Goal: Task Accomplishment & Management: Complete application form

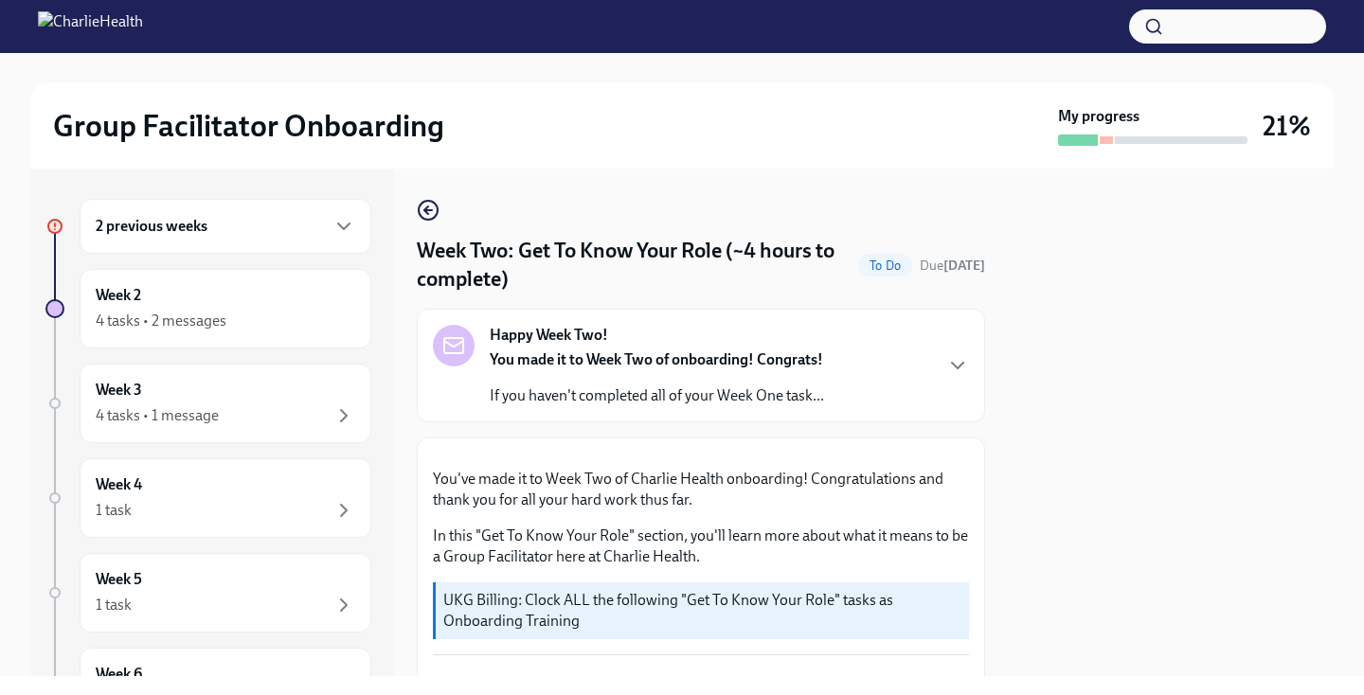
click at [305, 250] on div "2 previous weeks" at bounding box center [226, 226] width 292 height 55
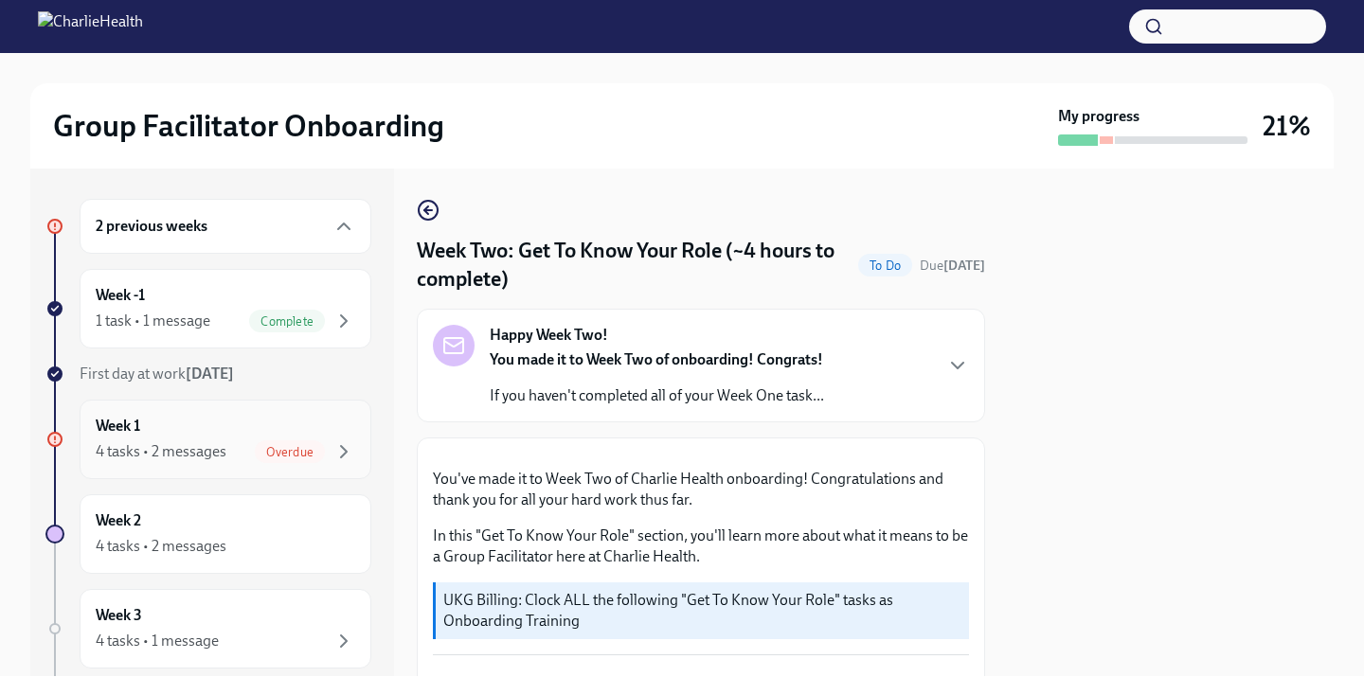
click at [315, 463] on div "Week 1 4 tasks • 2 messages Overdue" at bounding box center [226, 440] width 292 height 80
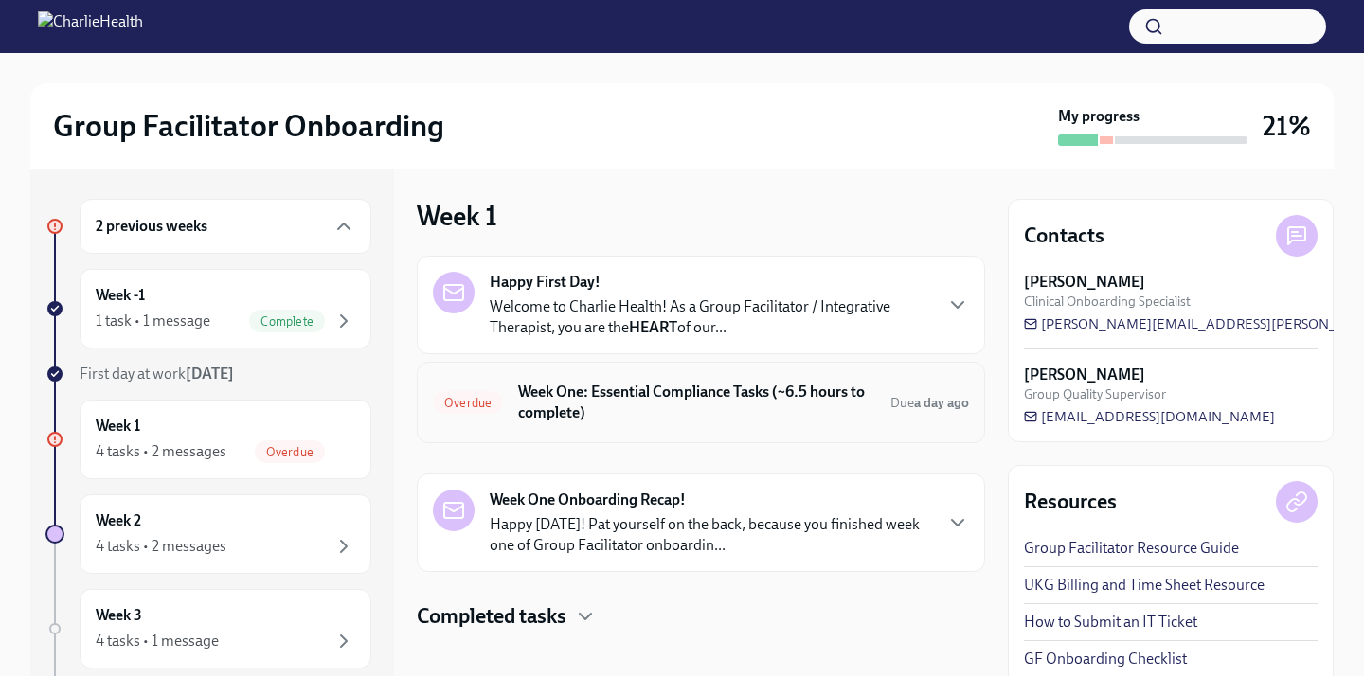
click at [862, 415] on h6 "Week One: Essential Compliance Tasks (~6.5 hours to complete)" at bounding box center [696, 403] width 357 height 42
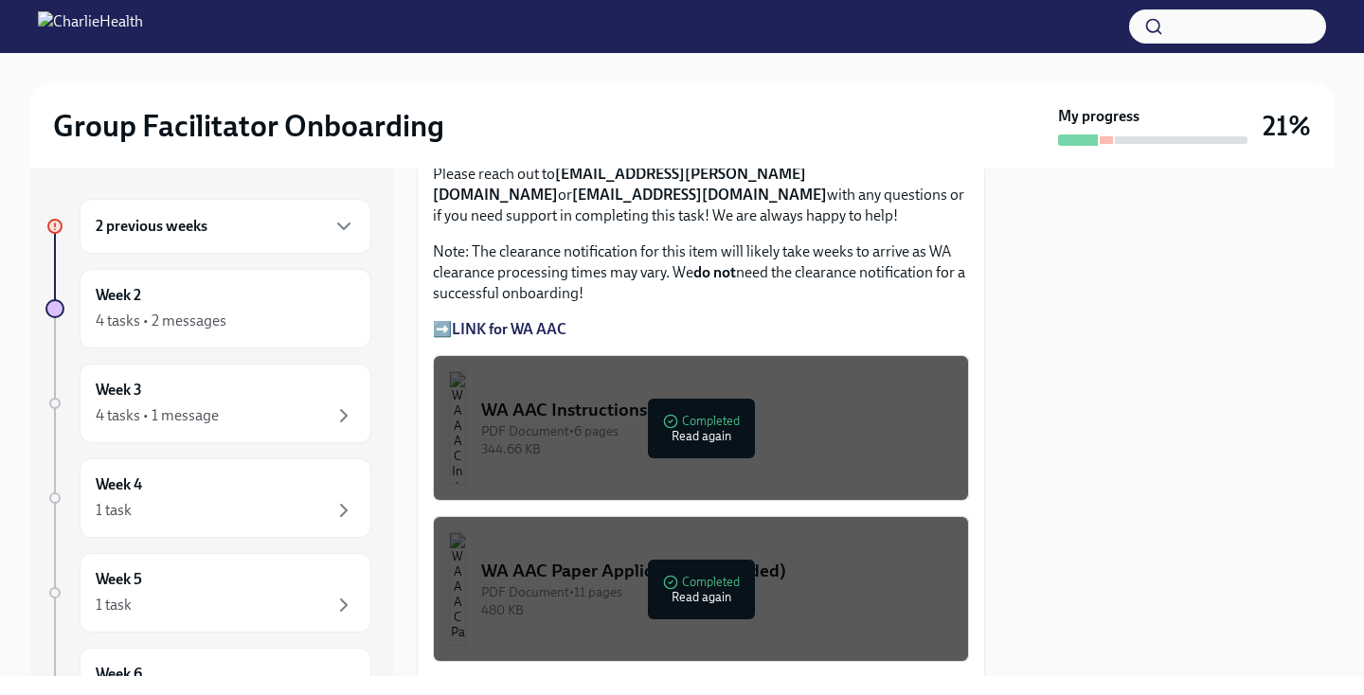
scroll to position [1598, 0]
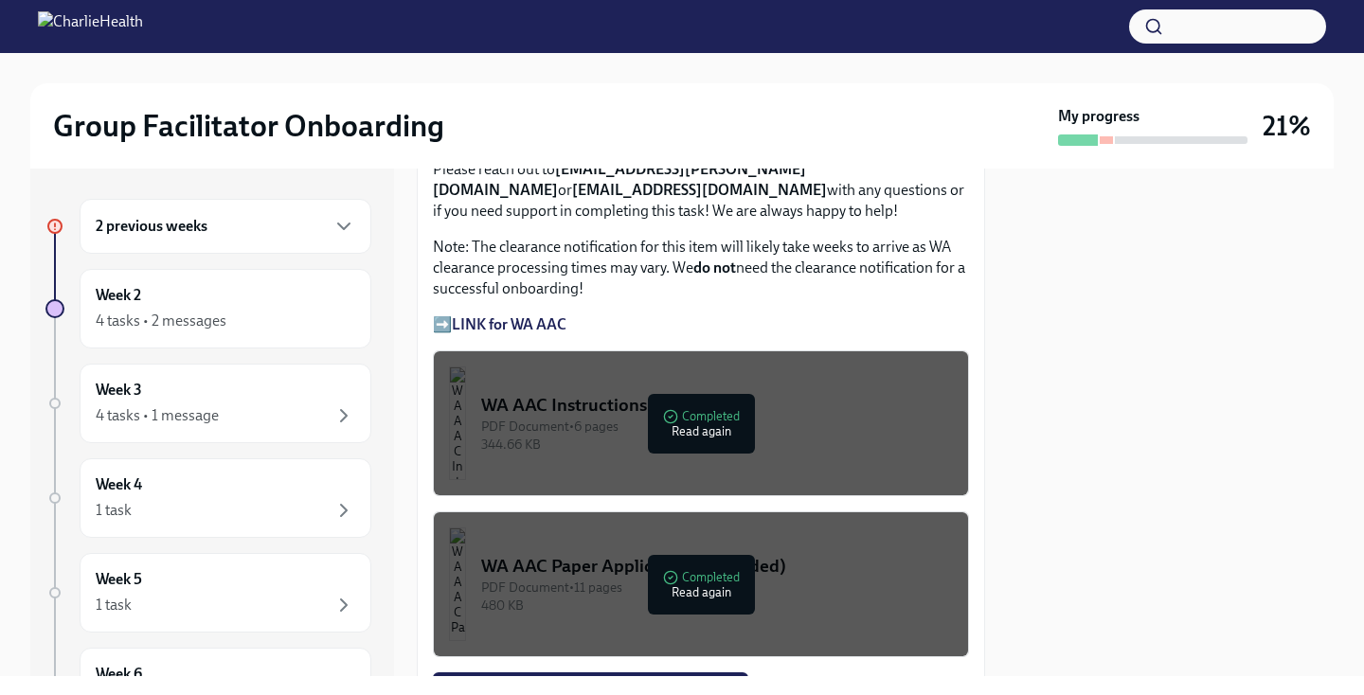
click at [900, 424] on div "PDF Document • 6 pages" at bounding box center [717, 427] width 472 height 18
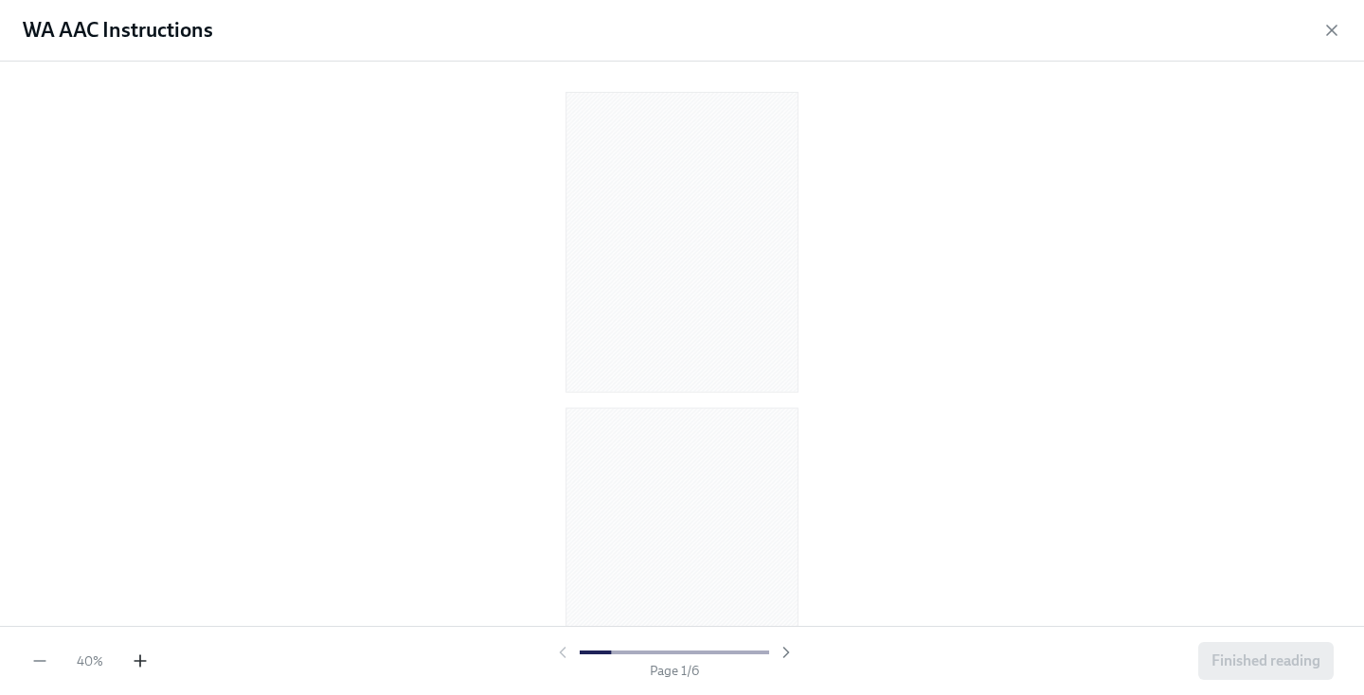
click at [143, 664] on icon "button" at bounding box center [140, 661] width 19 height 19
click at [142, 661] on icon "button" at bounding box center [140, 661] width 11 height 0
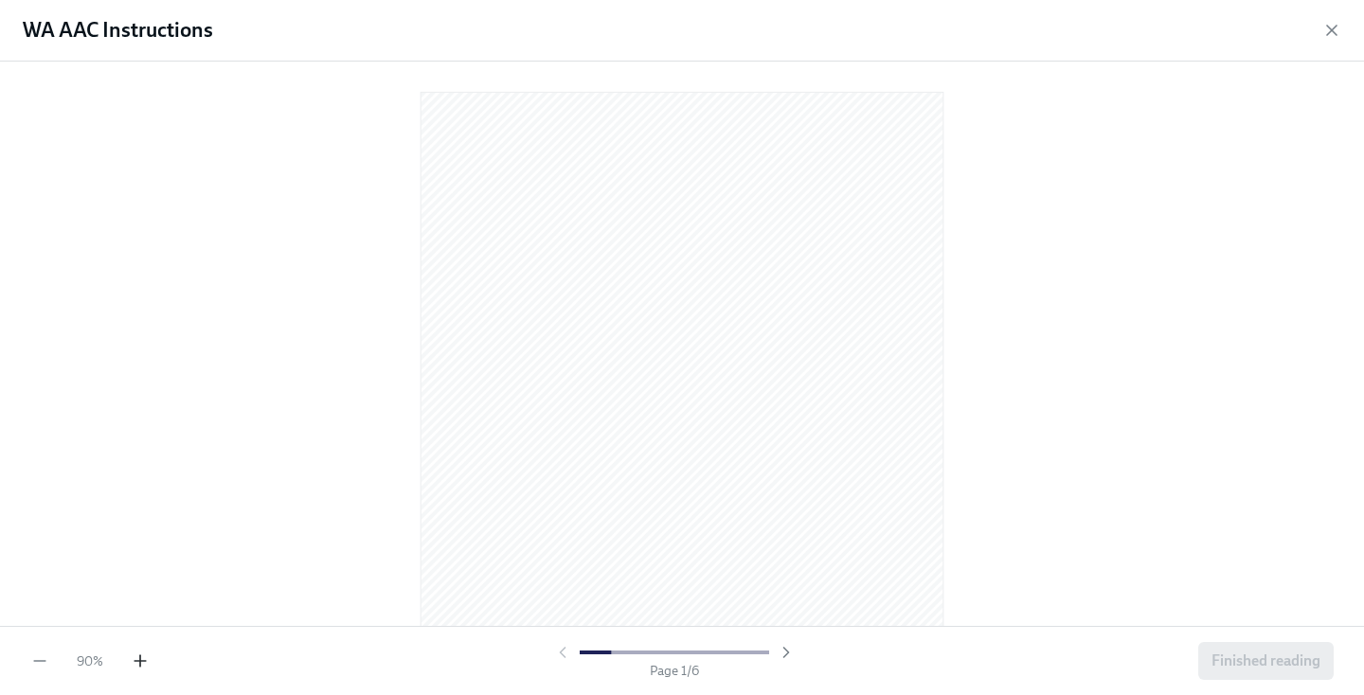
click at [143, 665] on icon "button" at bounding box center [140, 661] width 19 height 19
click at [147, 664] on icon "button" at bounding box center [140, 661] width 19 height 19
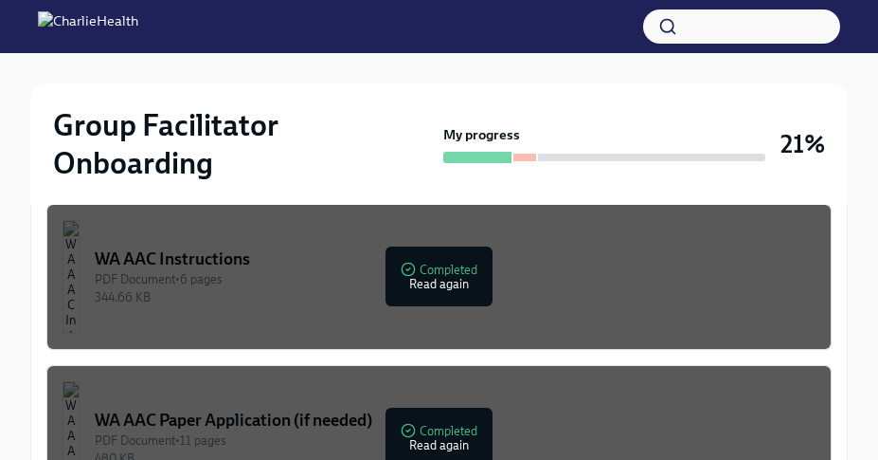
scroll to position [1619, 0]
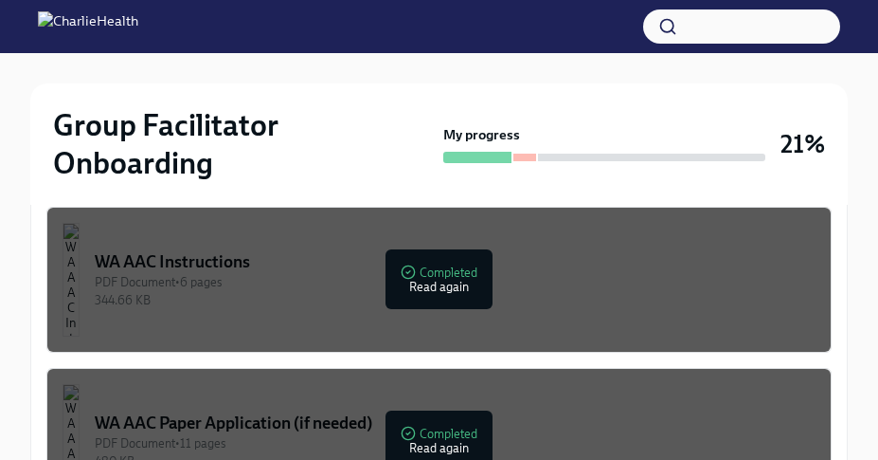
click at [279, 302] on div "344.66 KB" at bounding box center [455, 300] width 721 height 18
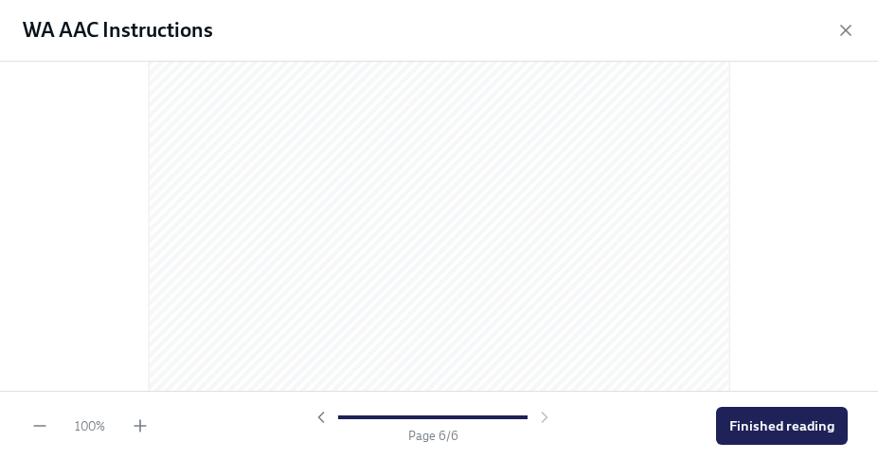
scroll to position [2040, 0]
click at [137, 424] on icon "button" at bounding box center [140, 425] width 19 height 19
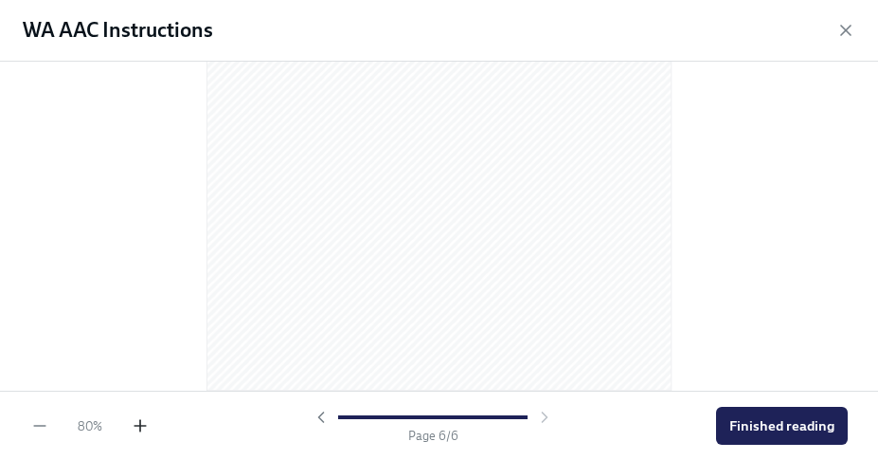
scroll to position [3839, 0]
click at [137, 424] on icon "button" at bounding box center [140, 425] width 19 height 19
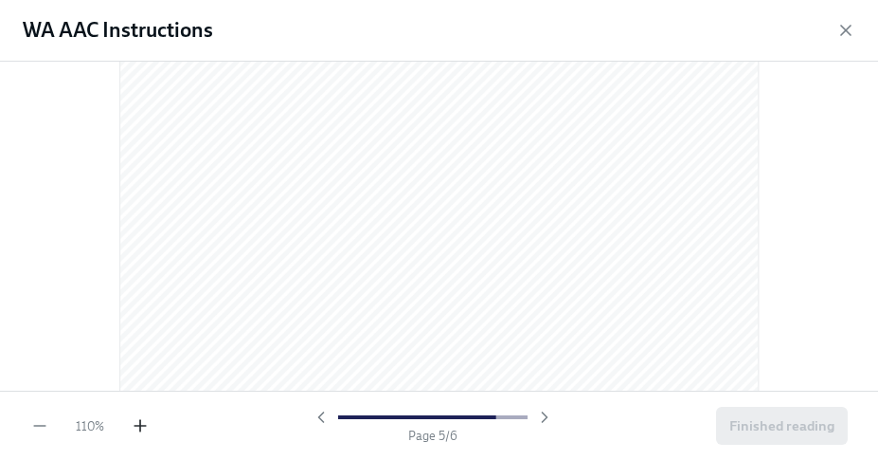
click at [137, 424] on icon "button" at bounding box center [140, 425] width 19 height 19
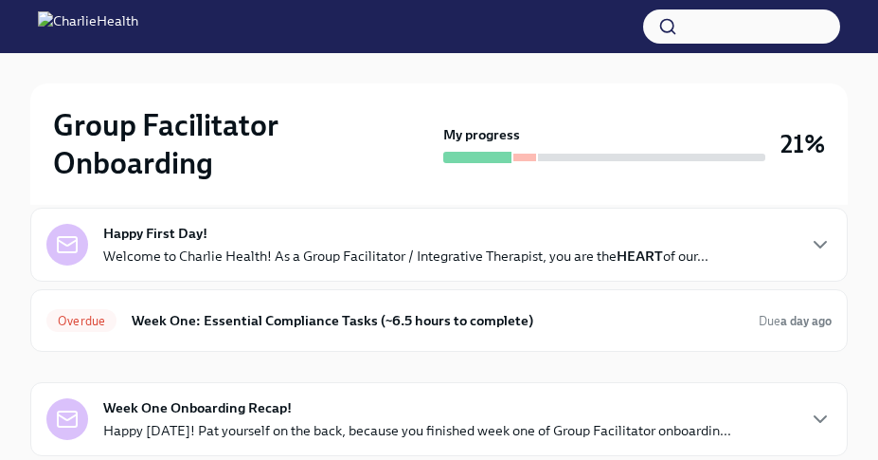
scroll to position [203, 0]
click at [305, 326] on h6 "Week One: Essential Compliance Tasks (~6.5 hours to complete)" at bounding box center [438, 319] width 612 height 21
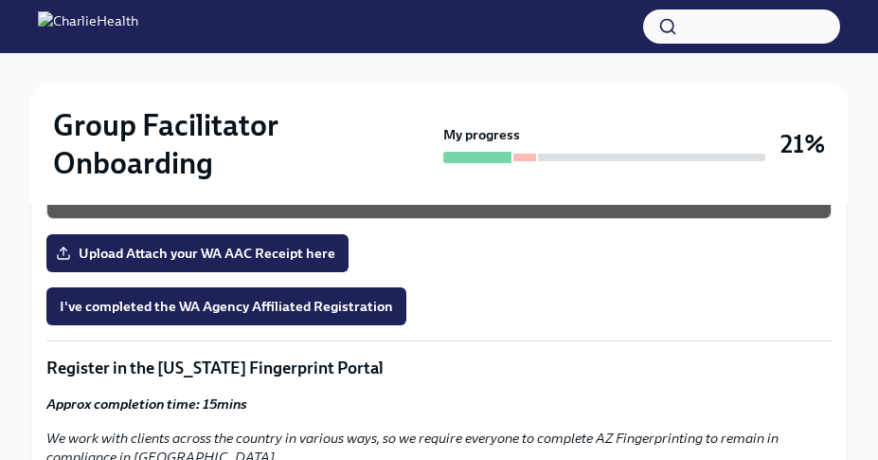
scroll to position [1917, 0]
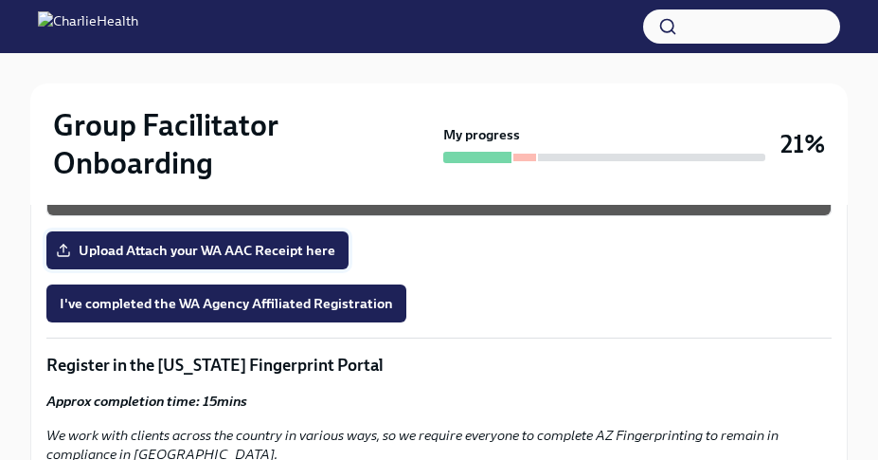
click at [299, 242] on span "Upload Attach your WA AAC Receipt here" at bounding box center [198, 250] width 276 height 19
click at [0, 0] on input "Upload Attach your WA AAC Receipt here" at bounding box center [0, 0] width 0 height 0
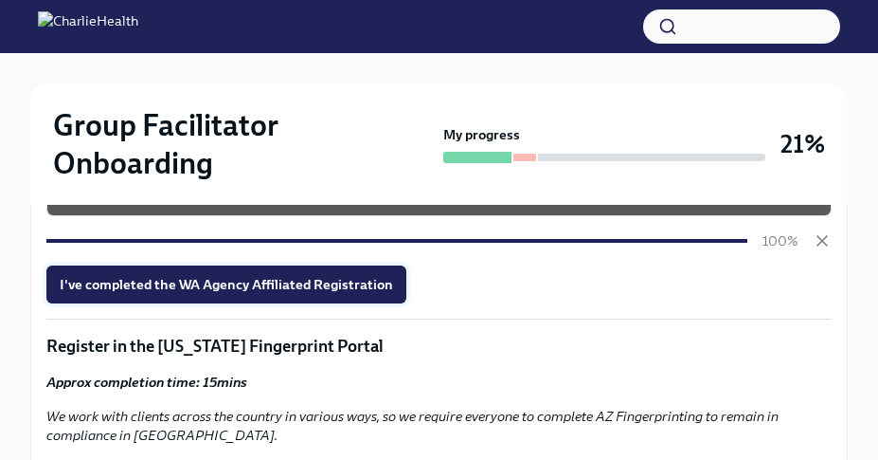
click at [316, 285] on span "I've completed the WA Agency Affiliated Registration" at bounding box center [226, 284] width 333 height 19
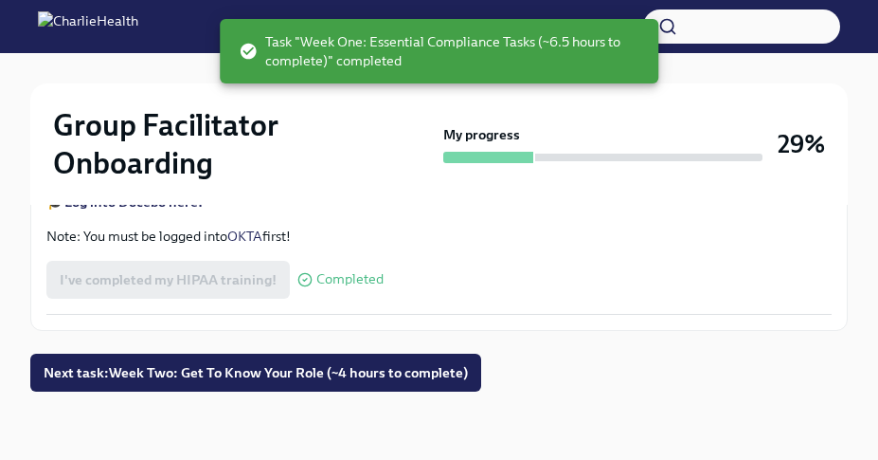
scroll to position [4824, 0]
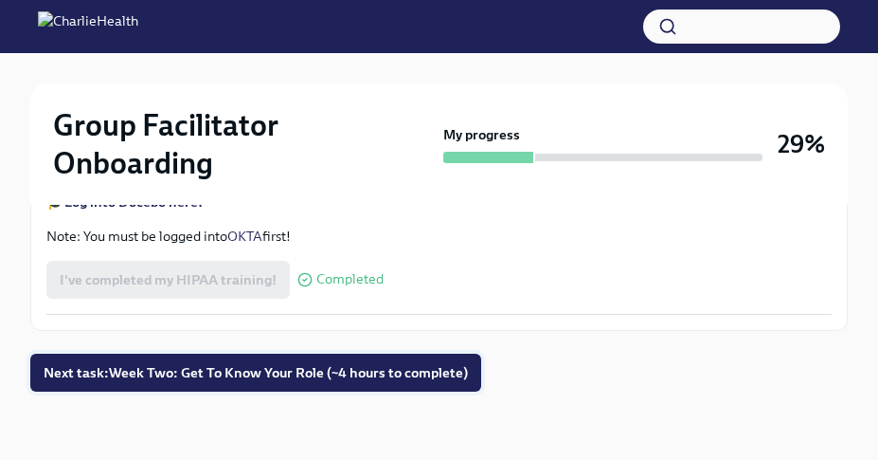
click at [315, 371] on span "Next task : Week Two: Get To Know Your Role (~4 hours to complete)" at bounding box center [256, 372] width 424 height 19
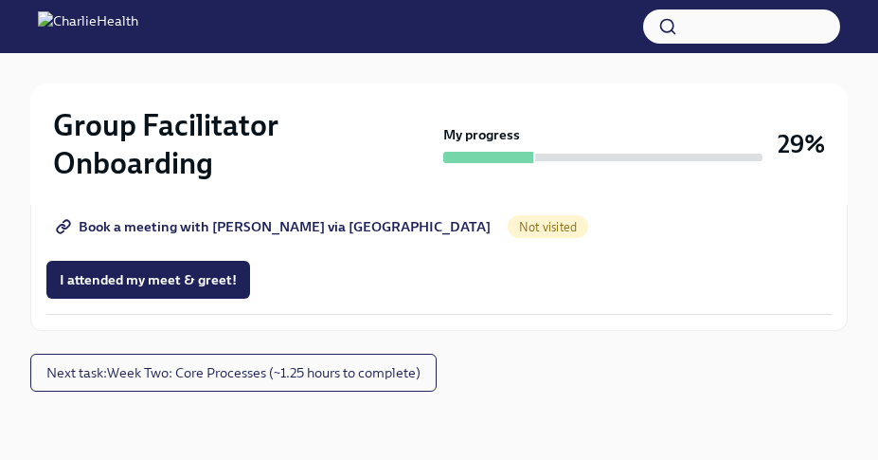
scroll to position [1974, 0]
click at [309, 236] on span "Book a meeting with [PERSON_NAME] via [GEOGRAPHIC_DATA]" at bounding box center [275, 226] width 431 height 19
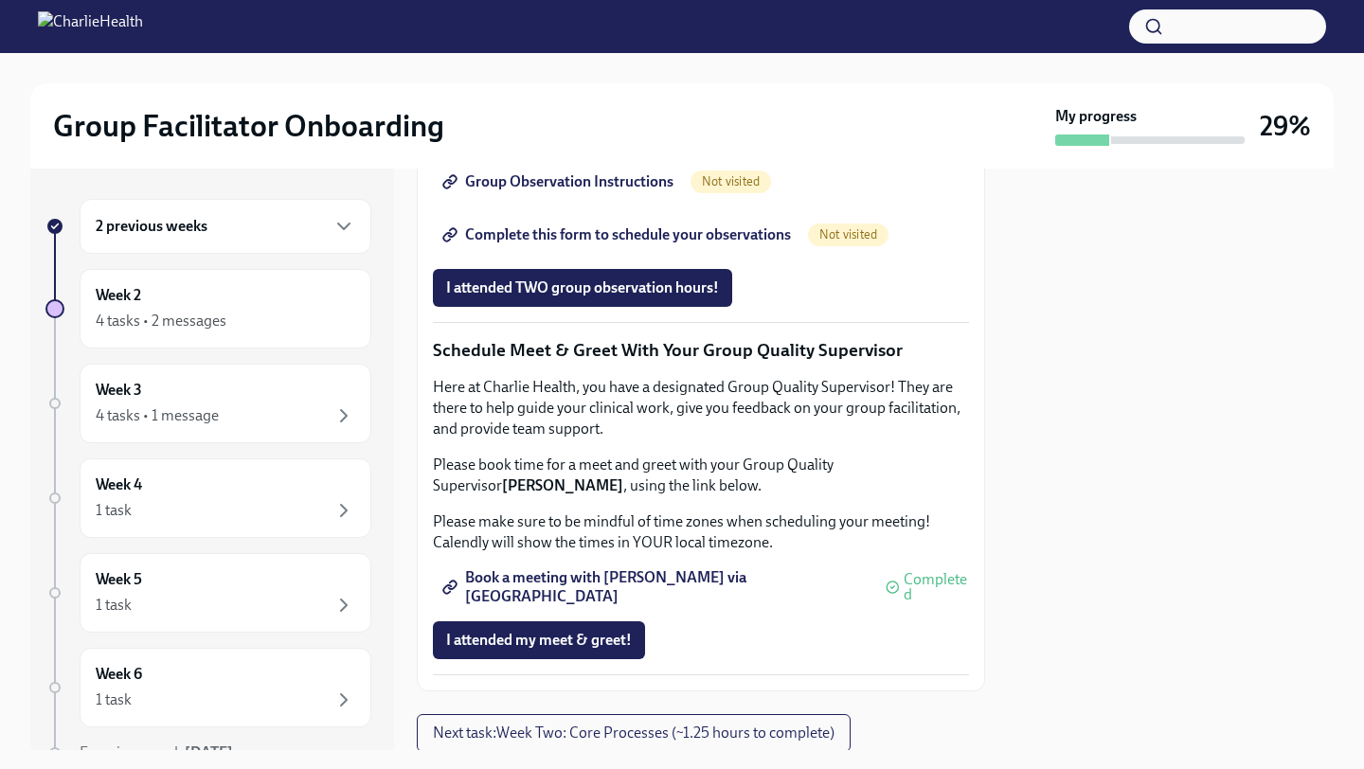
scroll to position [1387, 0]
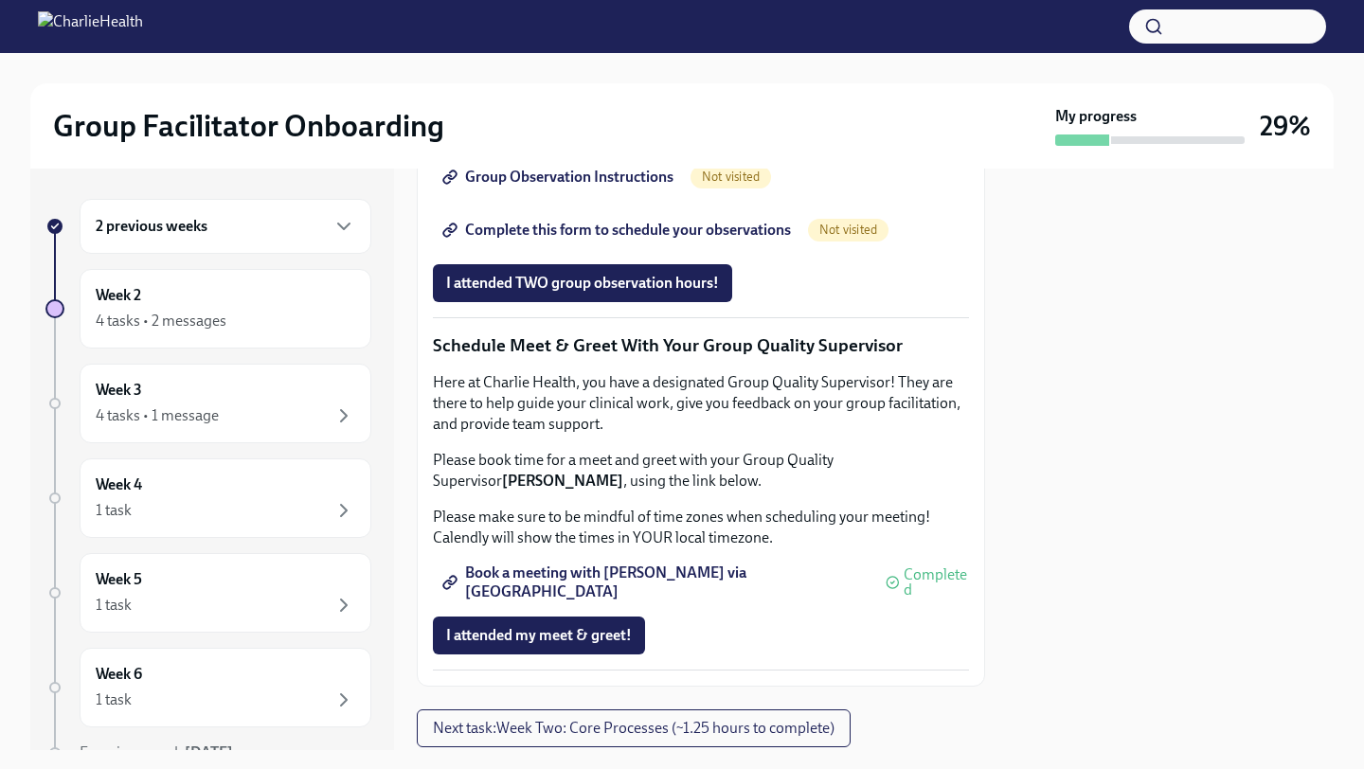
click at [751, 184] on span "Not visited" at bounding box center [731, 177] width 81 height 14
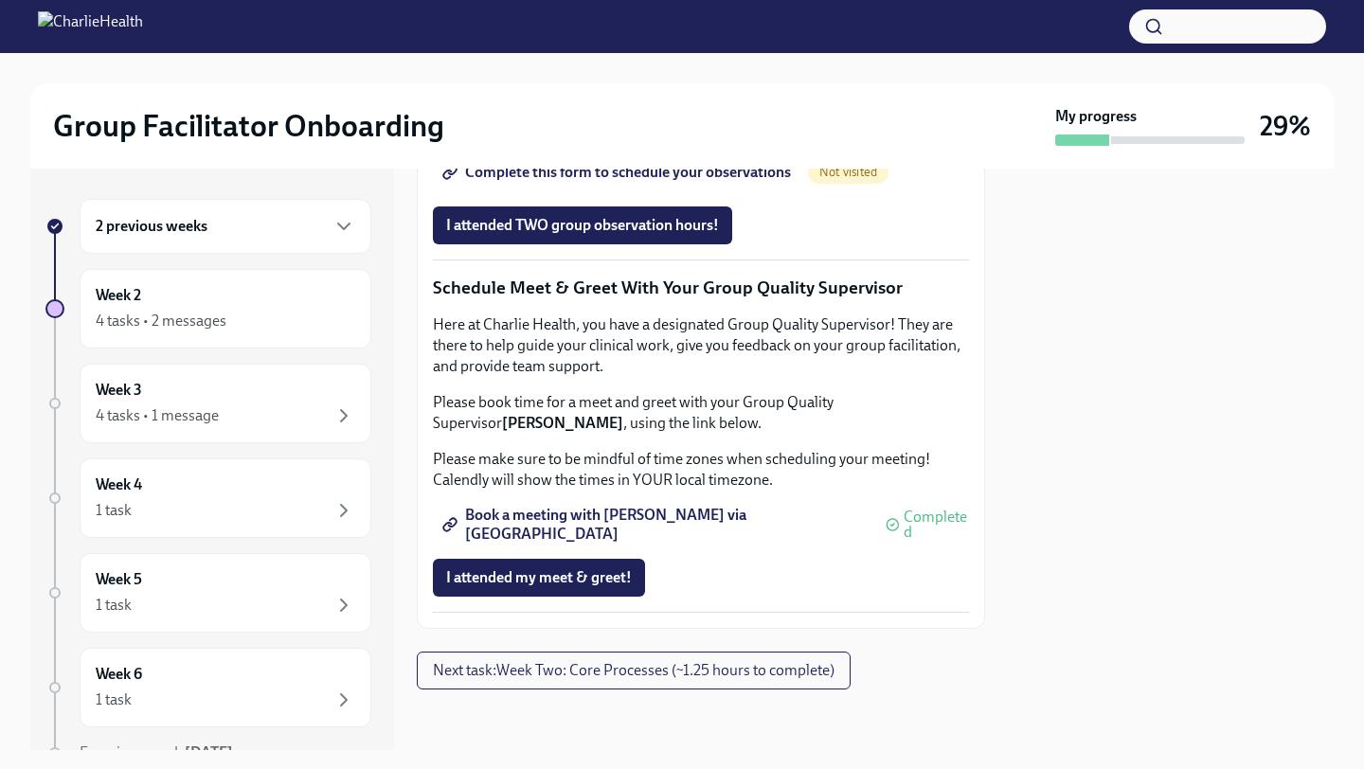
scroll to position [1669, 0]
click at [843, 179] on span "Not visited" at bounding box center [848, 172] width 81 height 14
click at [874, 179] on span "Not visited" at bounding box center [848, 172] width 81 height 14
click at [844, 179] on span "Not visited" at bounding box center [848, 172] width 81 height 14
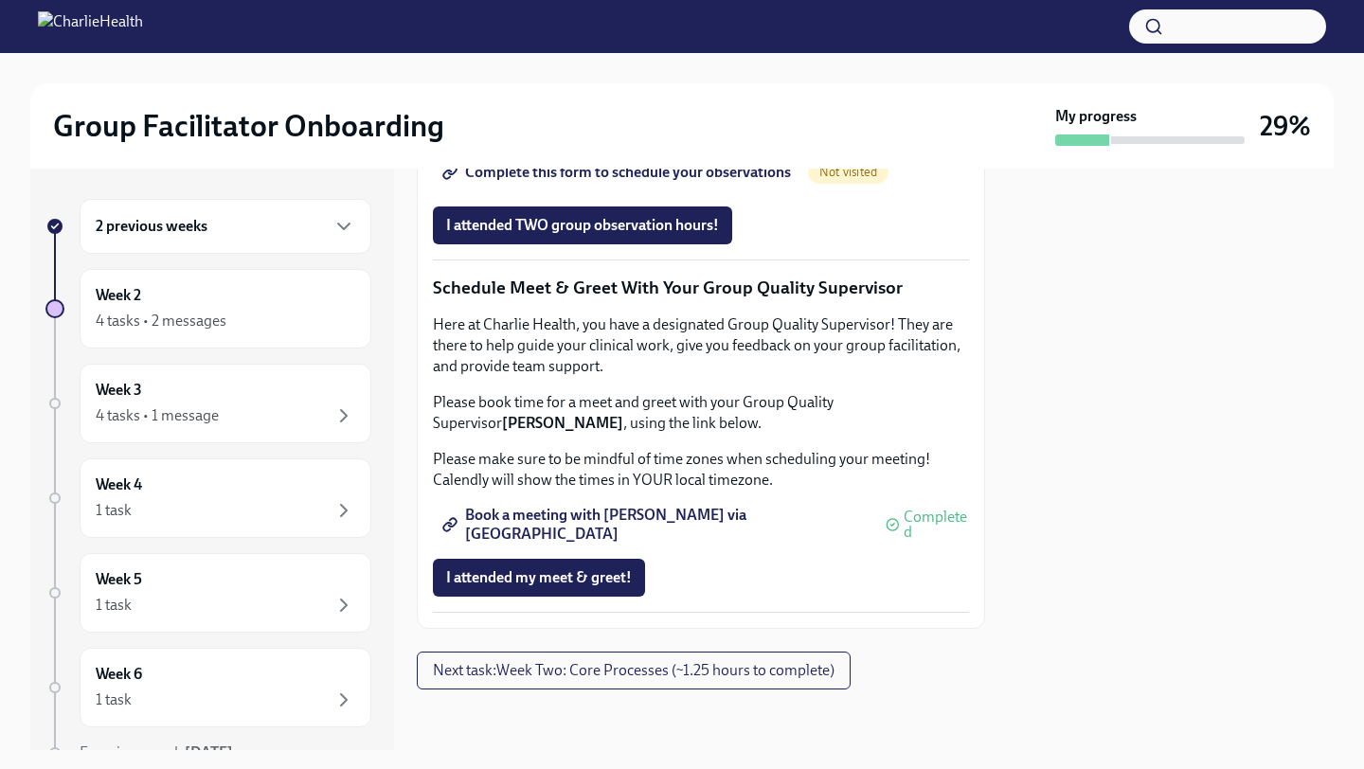
click at [904, 540] on span "Completed" at bounding box center [936, 525] width 65 height 30
click at [686, 544] on link "Book a meeting with [PERSON_NAME] via [GEOGRAPHIC_DATA]" at bounding box center [655, 525] width 445 height 38
click at [847, 184] on div "Not visited" at bounding box center [848, 172] width 81 height 23
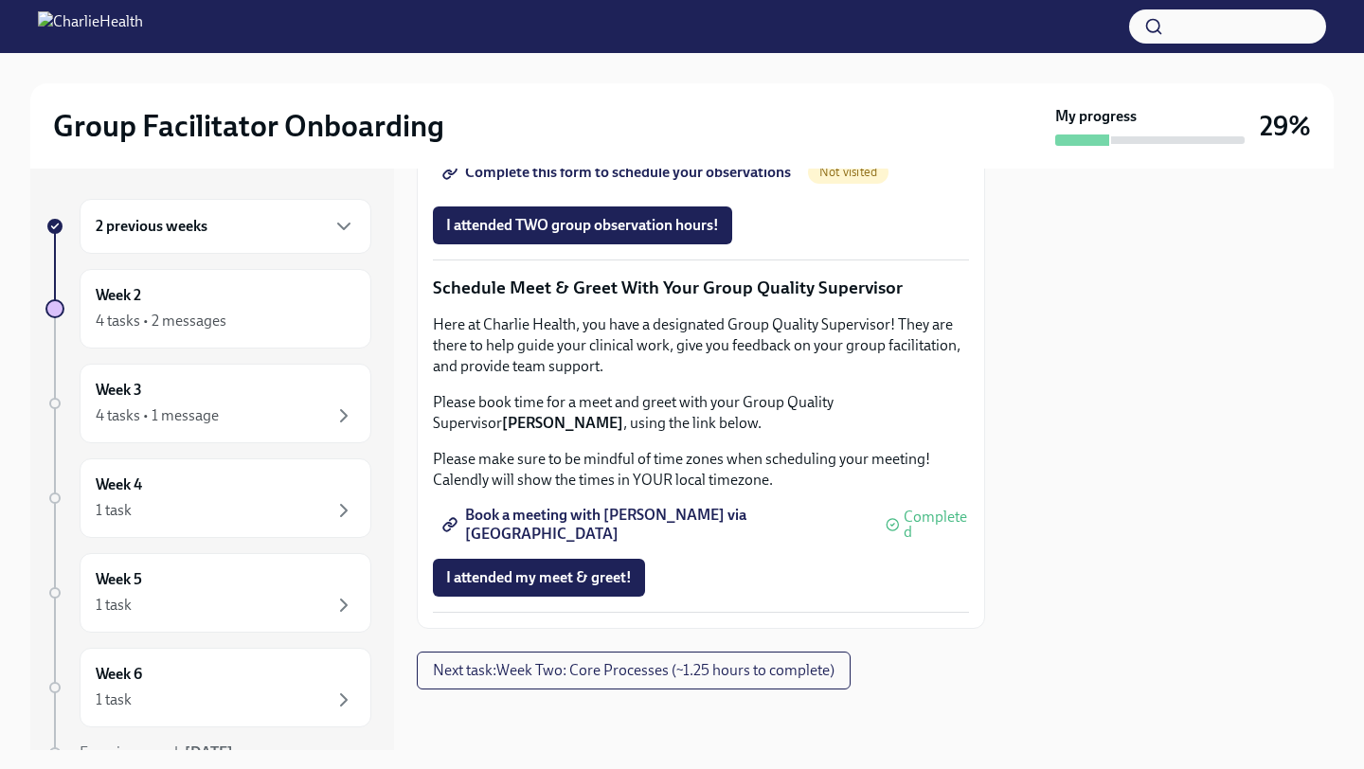
click at [852, 179] on span "Not visited" at bounding box center [848, 172] width 81 height 14
click at [739, 126] on span "Not visited" at bounding box center [731, 119] width 81 height 14
click at [604, 182] on span "Complete this form to schedule your observations" at bounding box center [618, 172] width 345 height 19
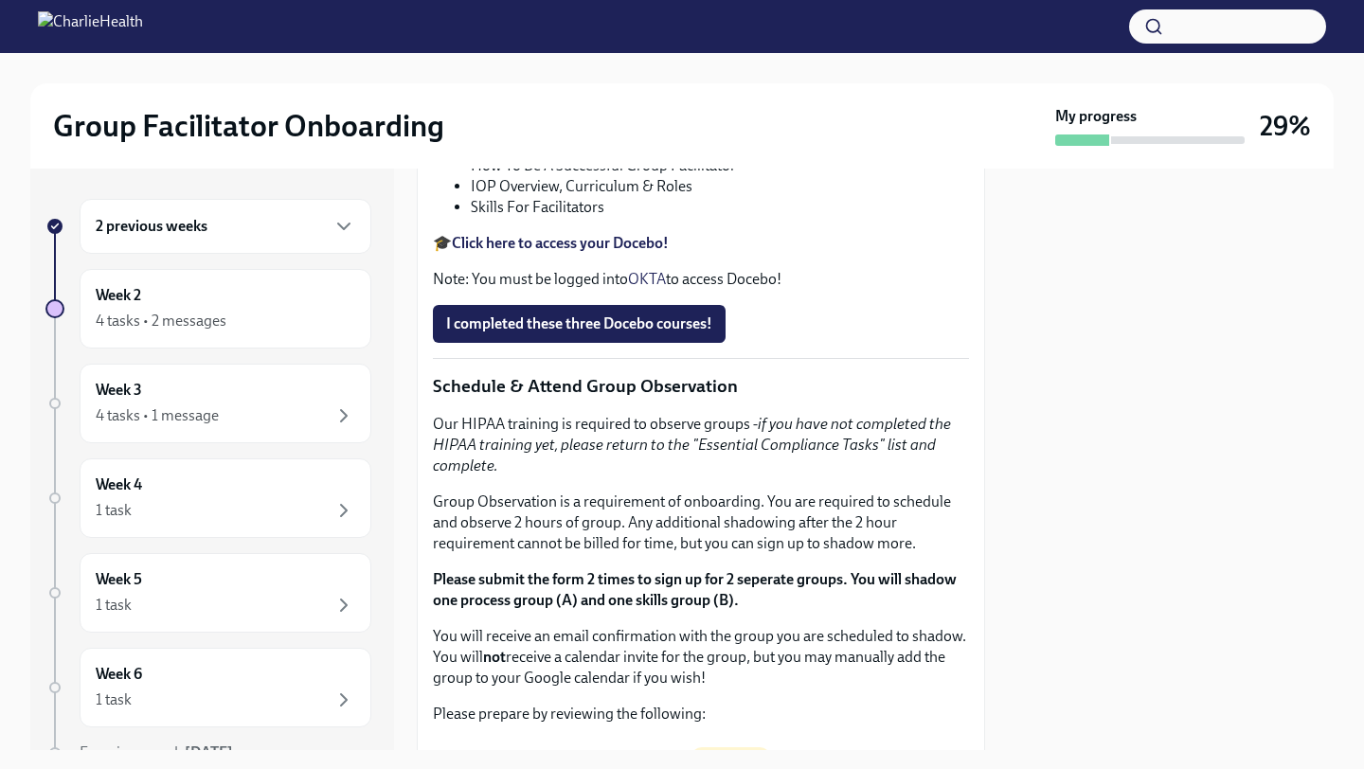
scroll to position [804, 0]
click at [654, 253] on strong "Click here to access your Docebo!" at bounding box center [560, 244] width 217 height 18
